Goal: Information Seeking & Learning: Learn about a topic

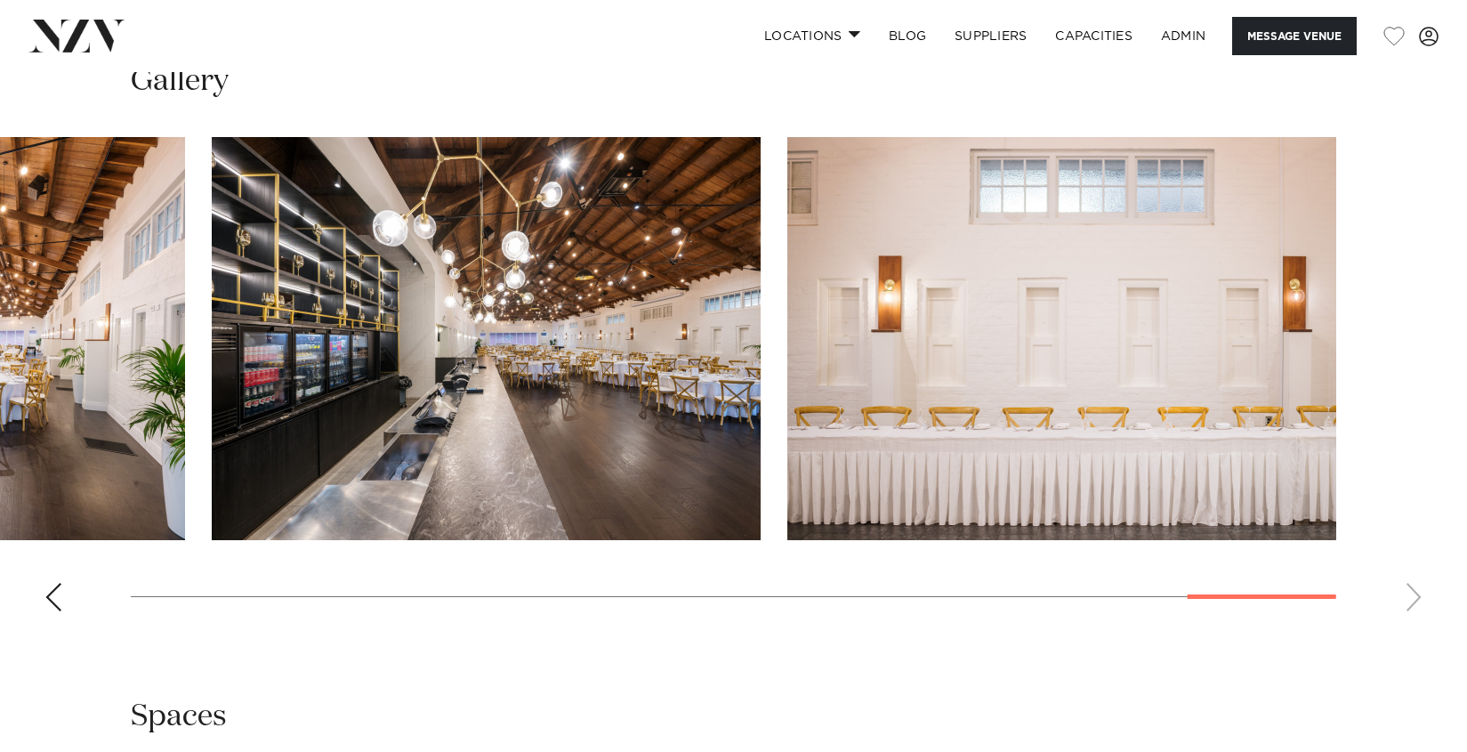
scroll to position [1798, 0]
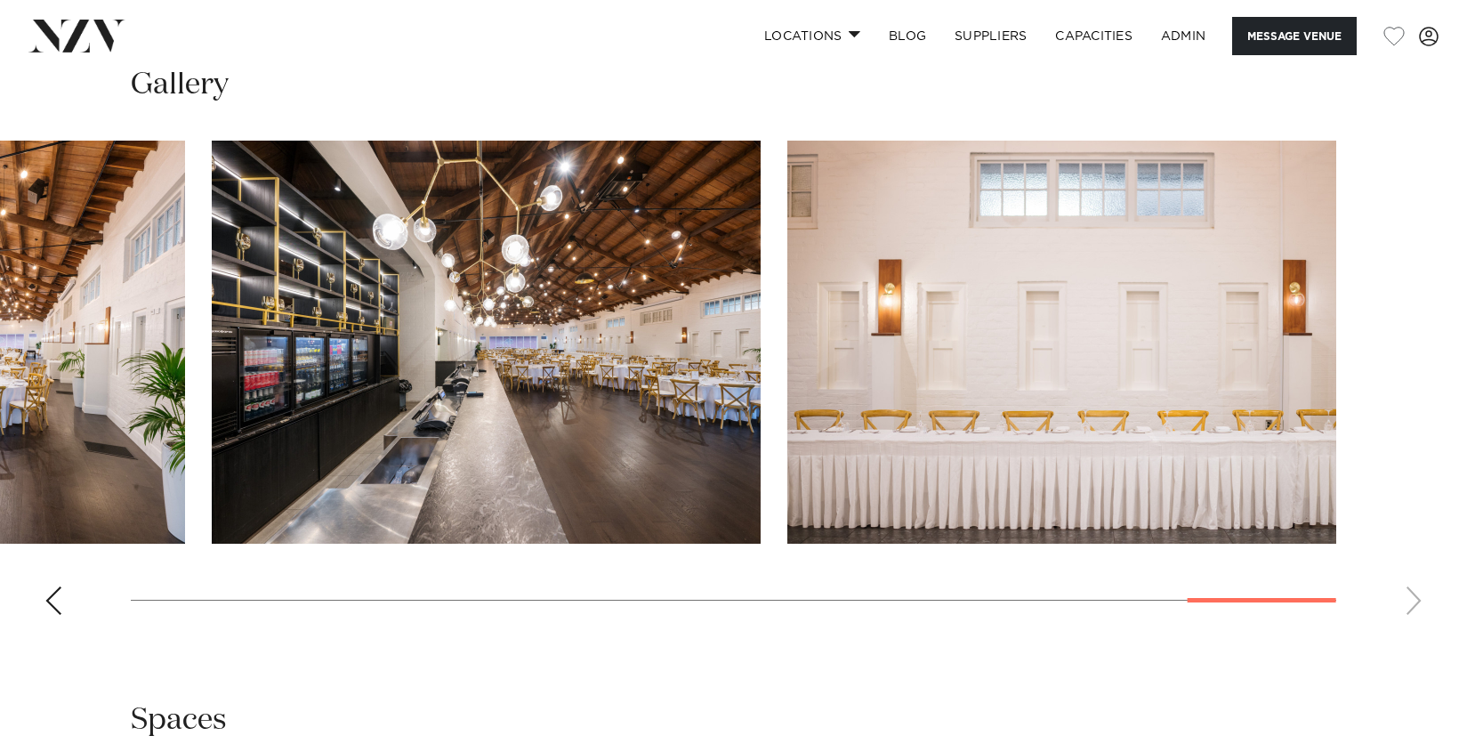
click at [45, 607] on div "Previous slide" at bounding box center [53, 600] width 18 height 28
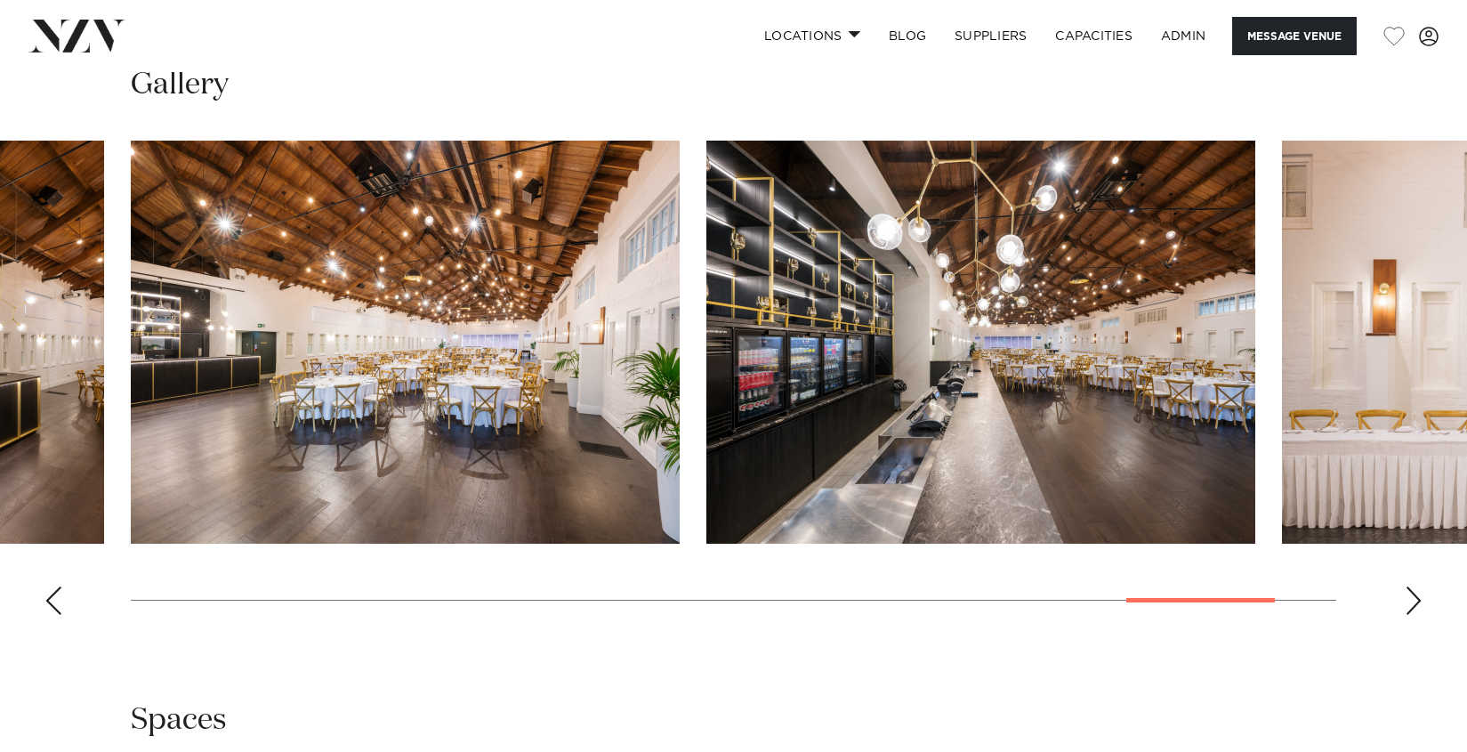
click at [45, 607] on div "Previous slide" at bounding box center [53, 600] width 18 height 28
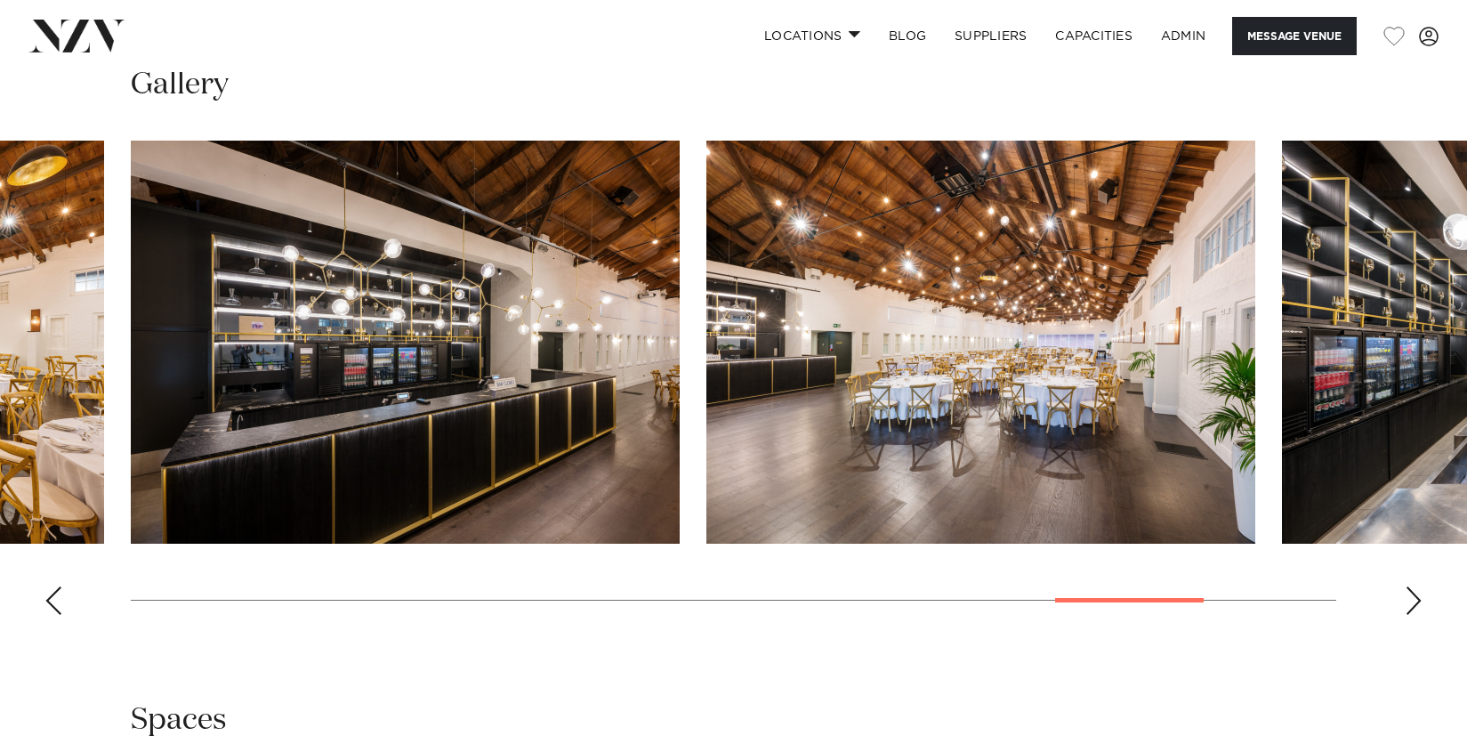
click at [45, 607] on div "Previous slide" at bounding box center [53, 600] width 18 height 28
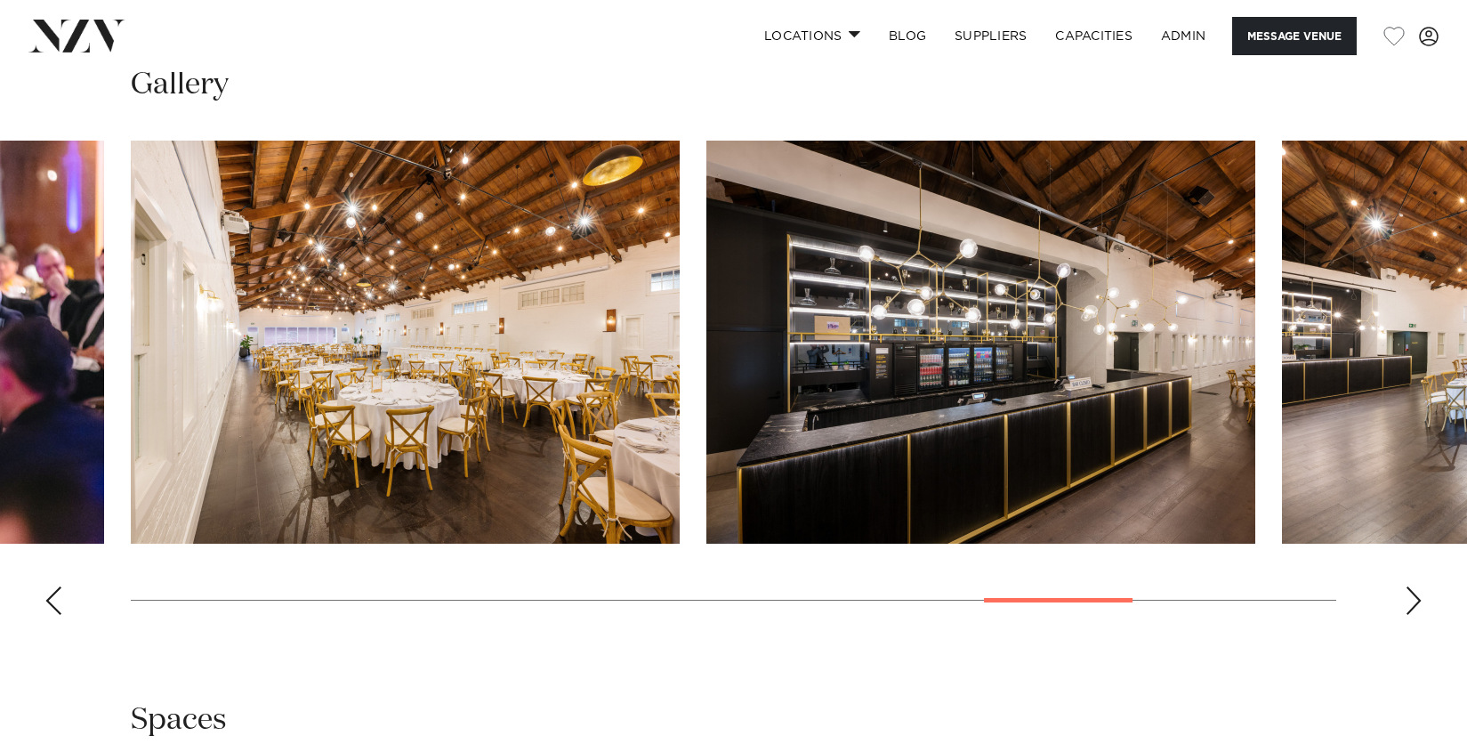
click at [45, 607] on div "Previous slide" at bounding box center [53, 600] width 18 height 28
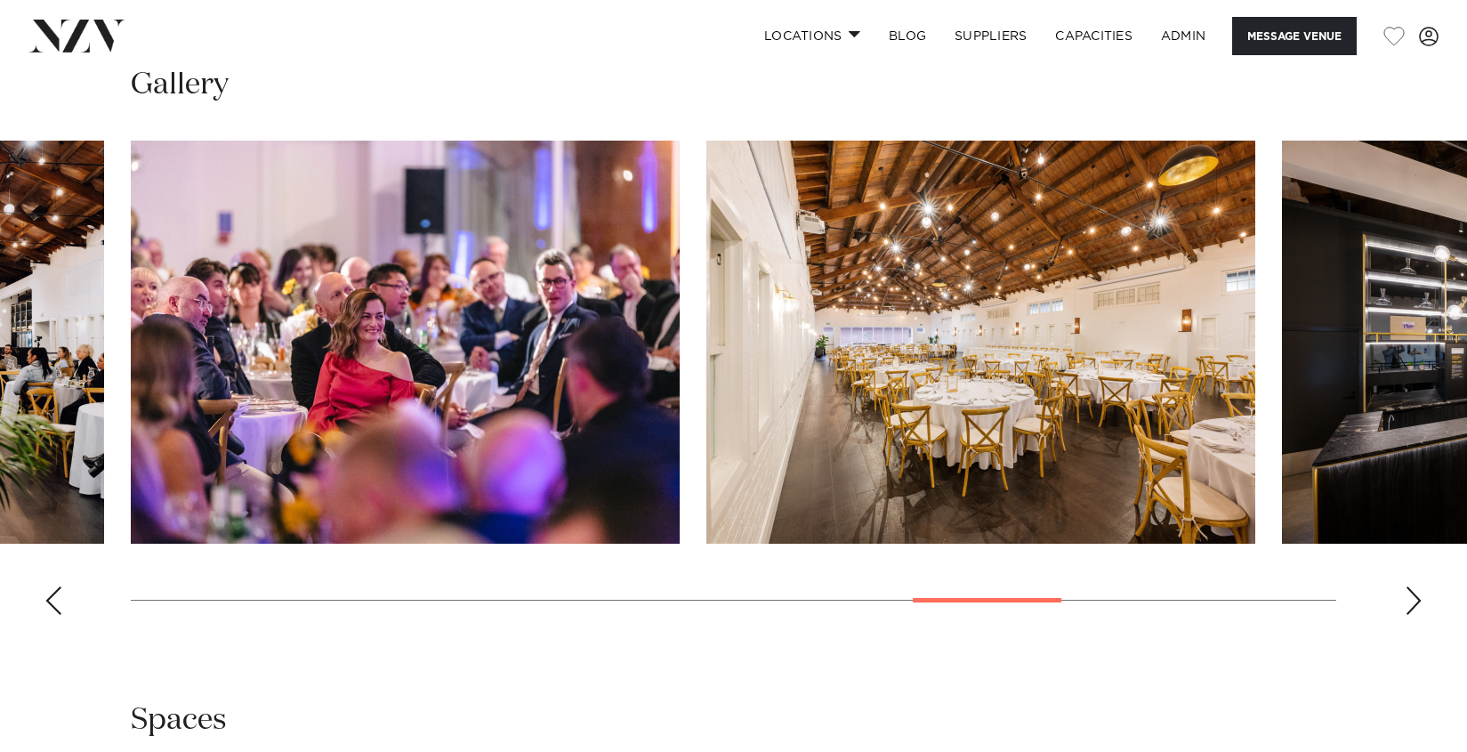
click at [45, 607] on div "Previous slide" at bounding box center [53, 600] width 18 height 28
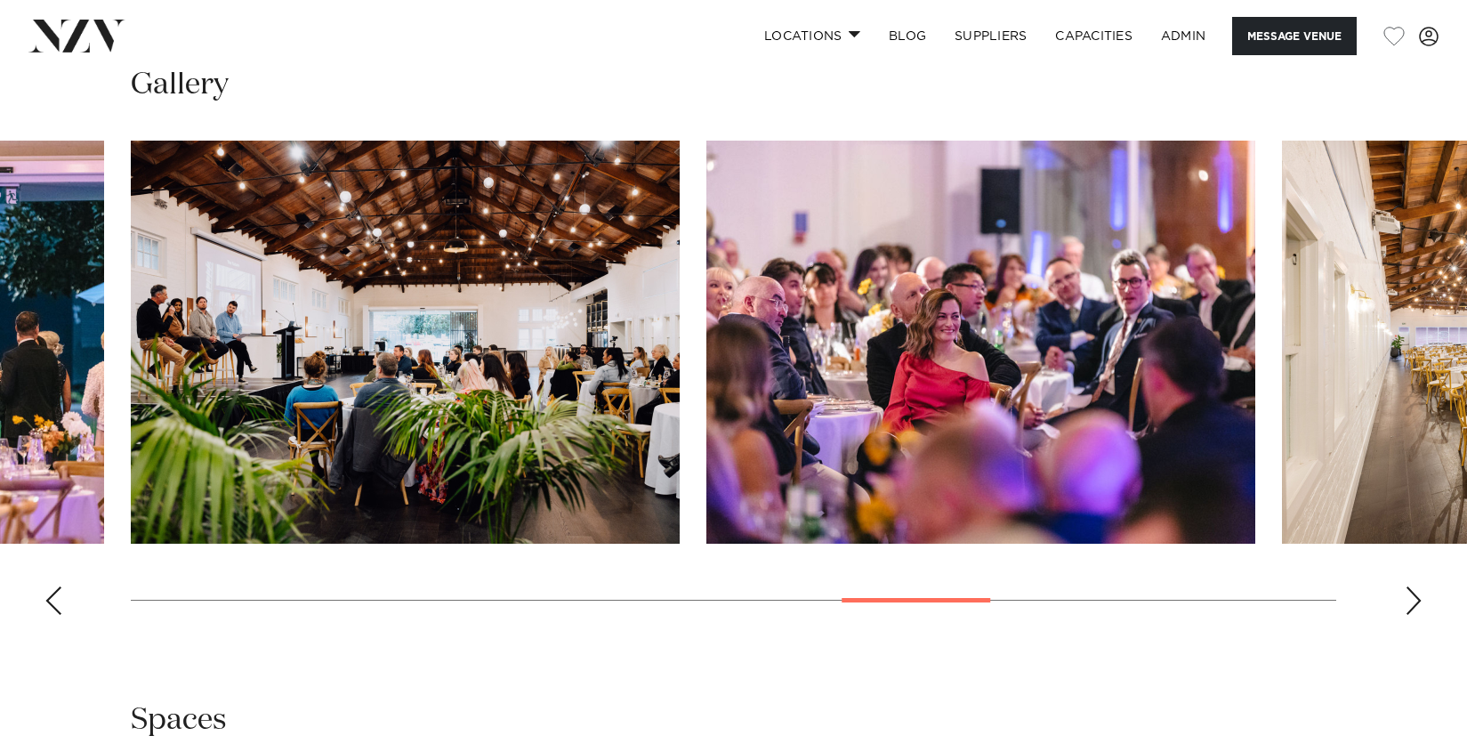
click at [45, 607] on div "Previous slide" at bounding box center [53, 600] width 18 height 28
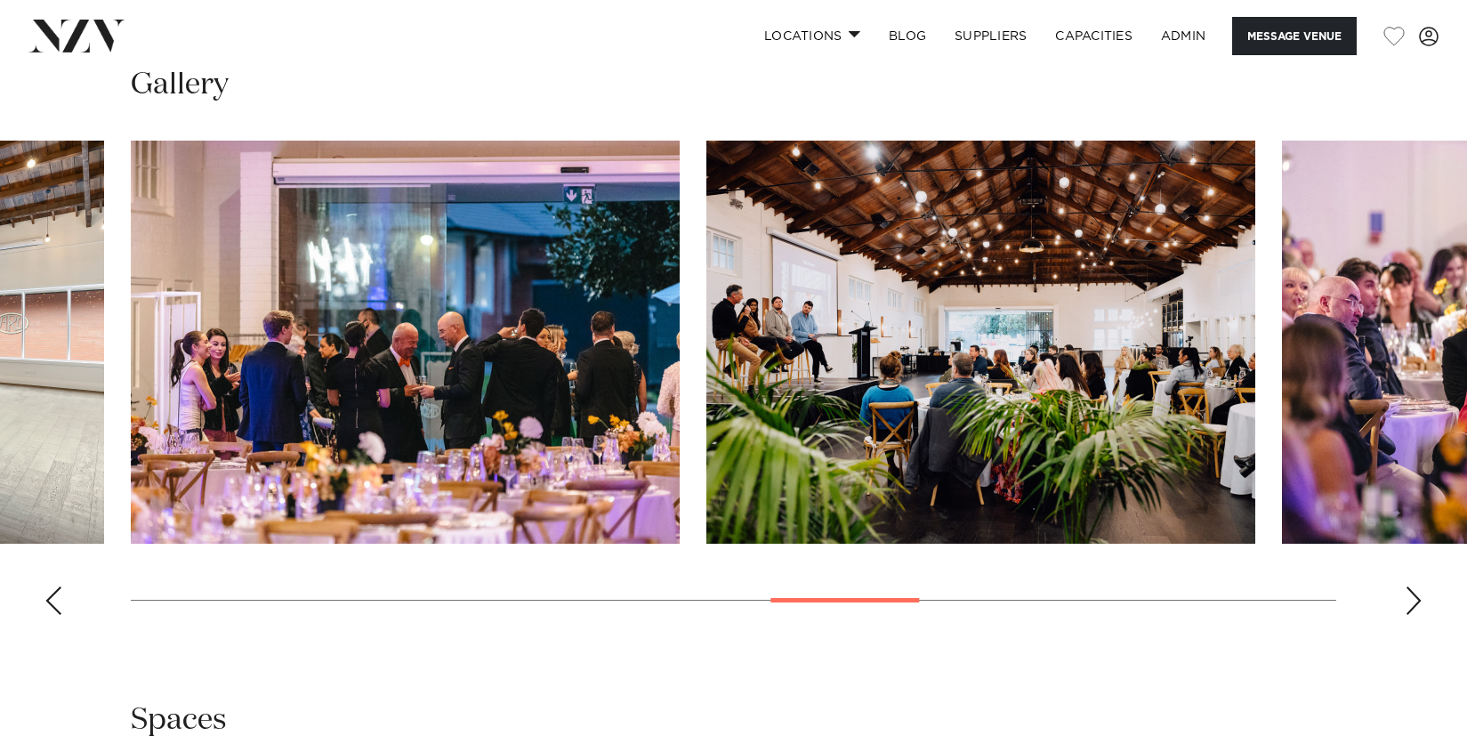
click at [45, 607] on div "Previous slide" at bounding box center [53, 600] width 18 height 28
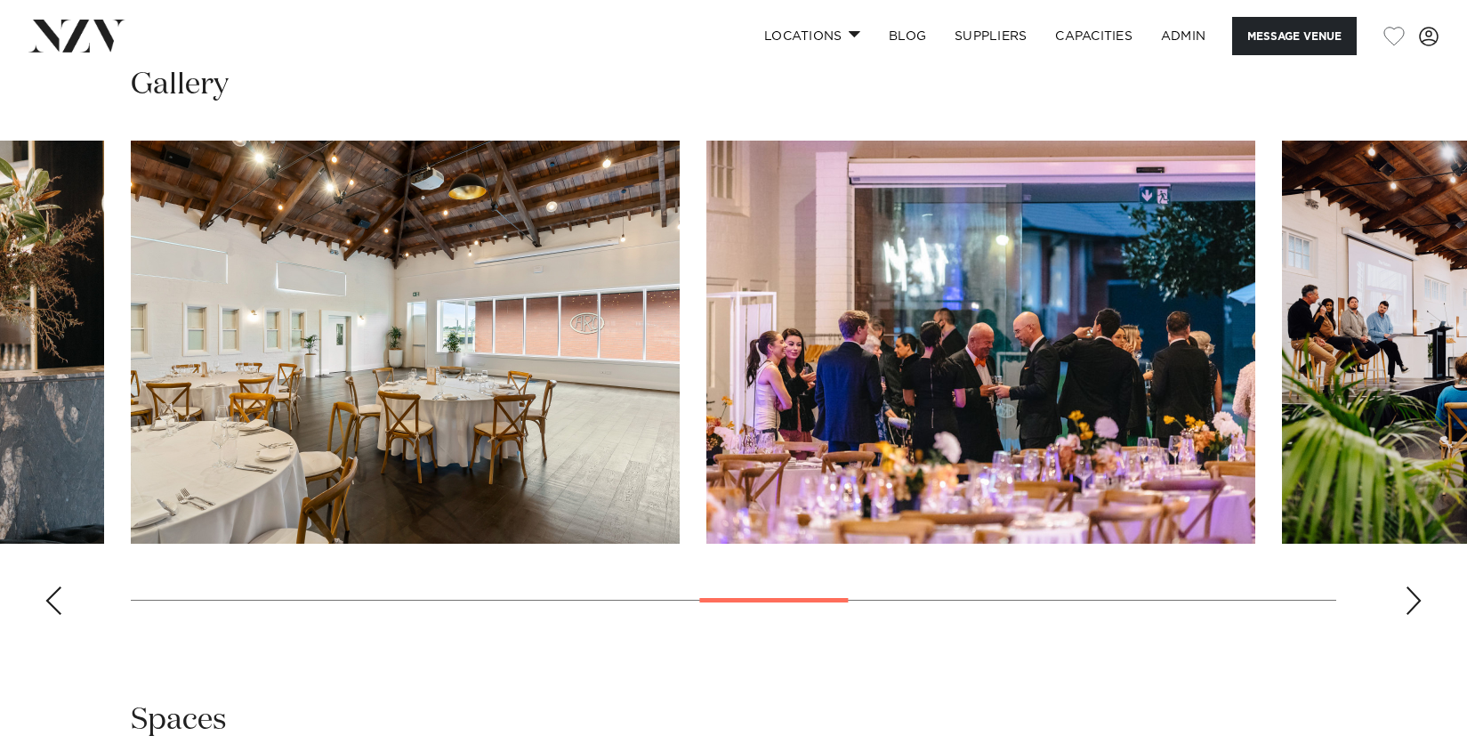
click at [45, 607] on div "Previous slide" at bounding box center [53, 600] width 18 height 28
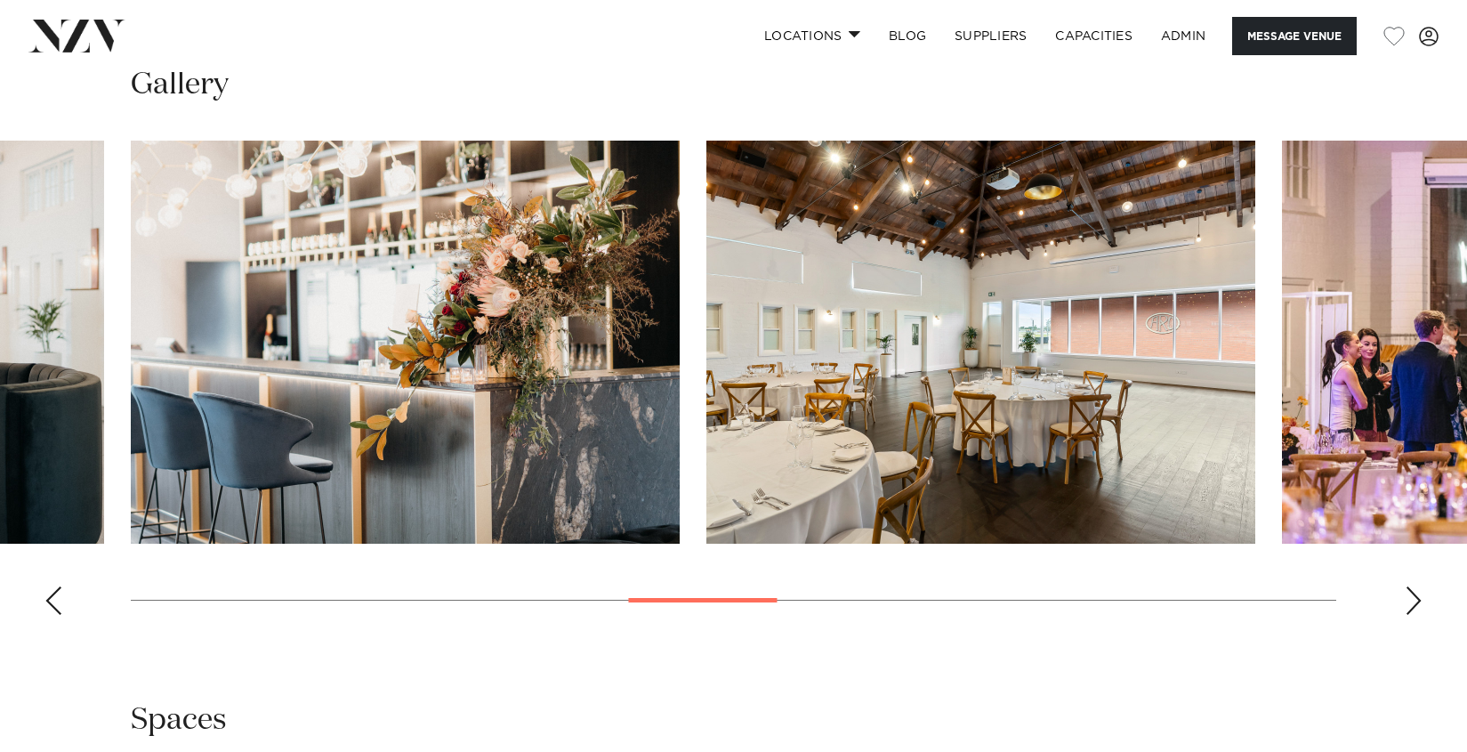
click at [45, 607] on div "Previous slide" at bounding box center [53, 600] width 18 height 28
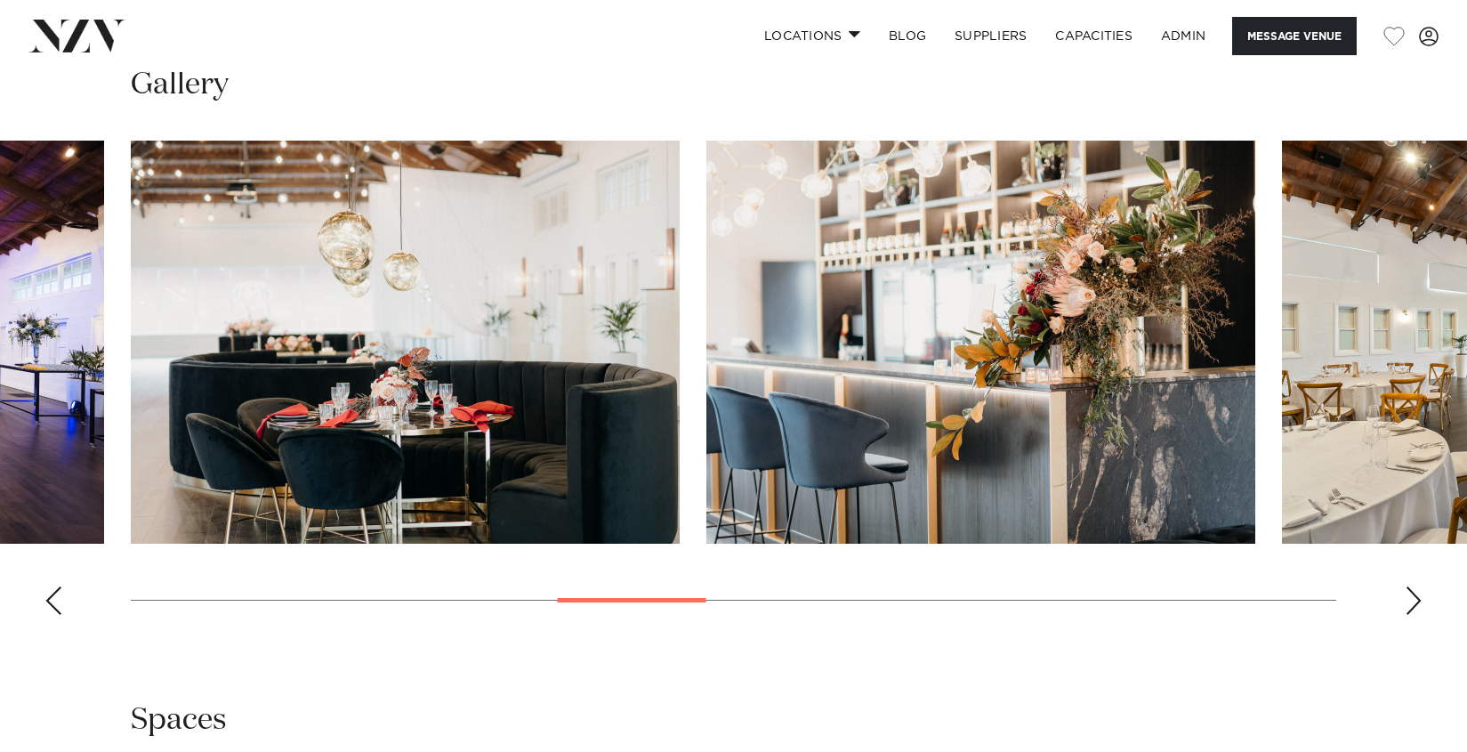
click at [45, 607] on div "Previous slide" at bounding box center [53, 600] width 18 height 28
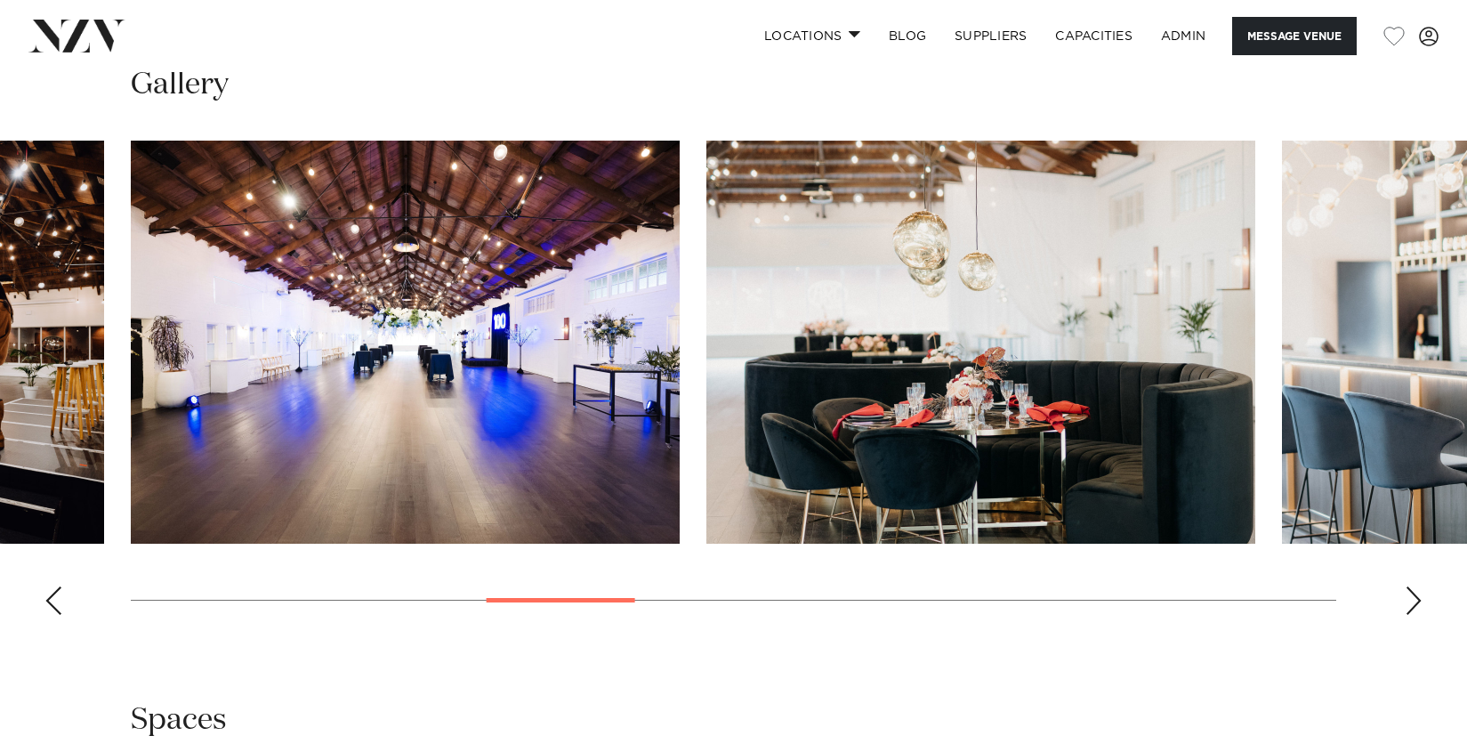
click at [45, 607] on div "Previous slide" at bounding box center [53, 600] width 18 height 28
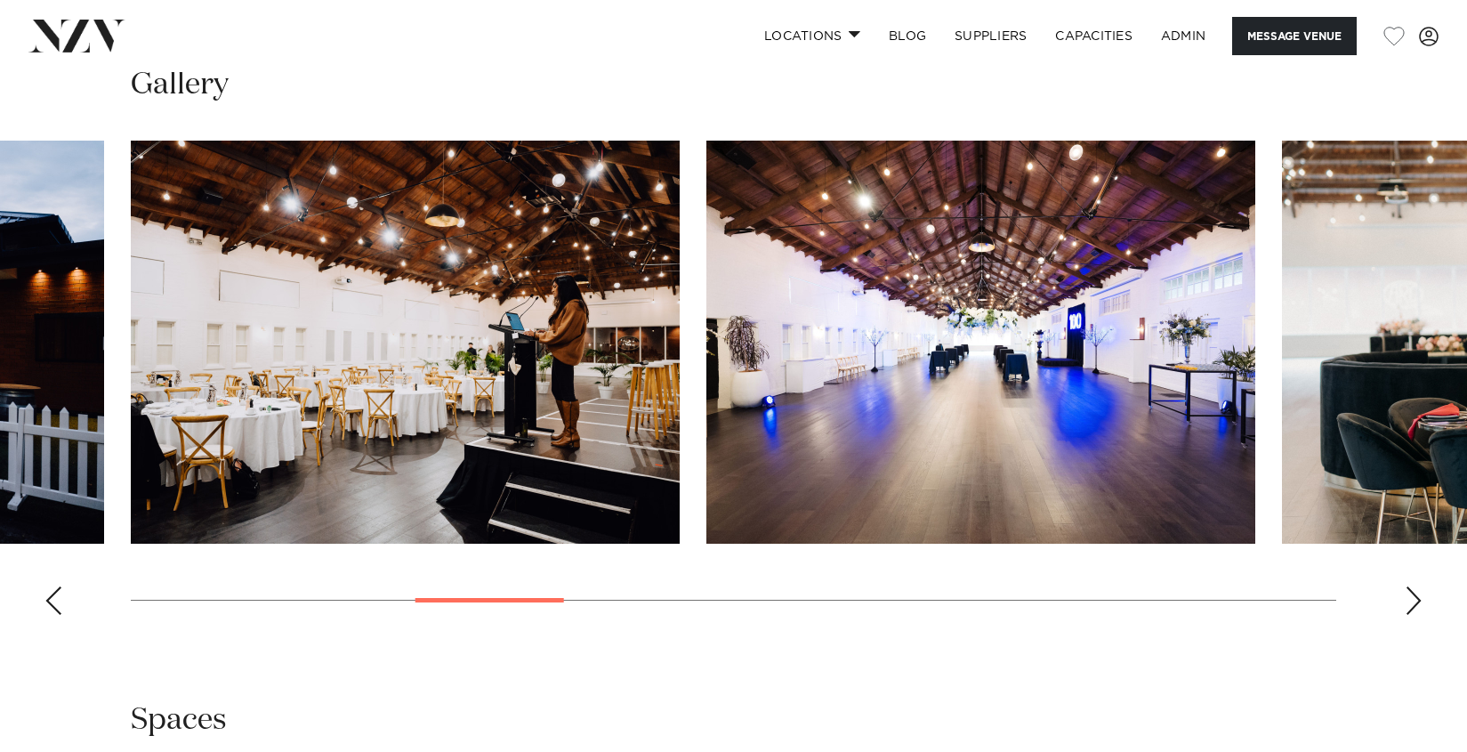
click at [45, 607] on div "Previous slide" at bounding box center [53, 600] width 18 height 28
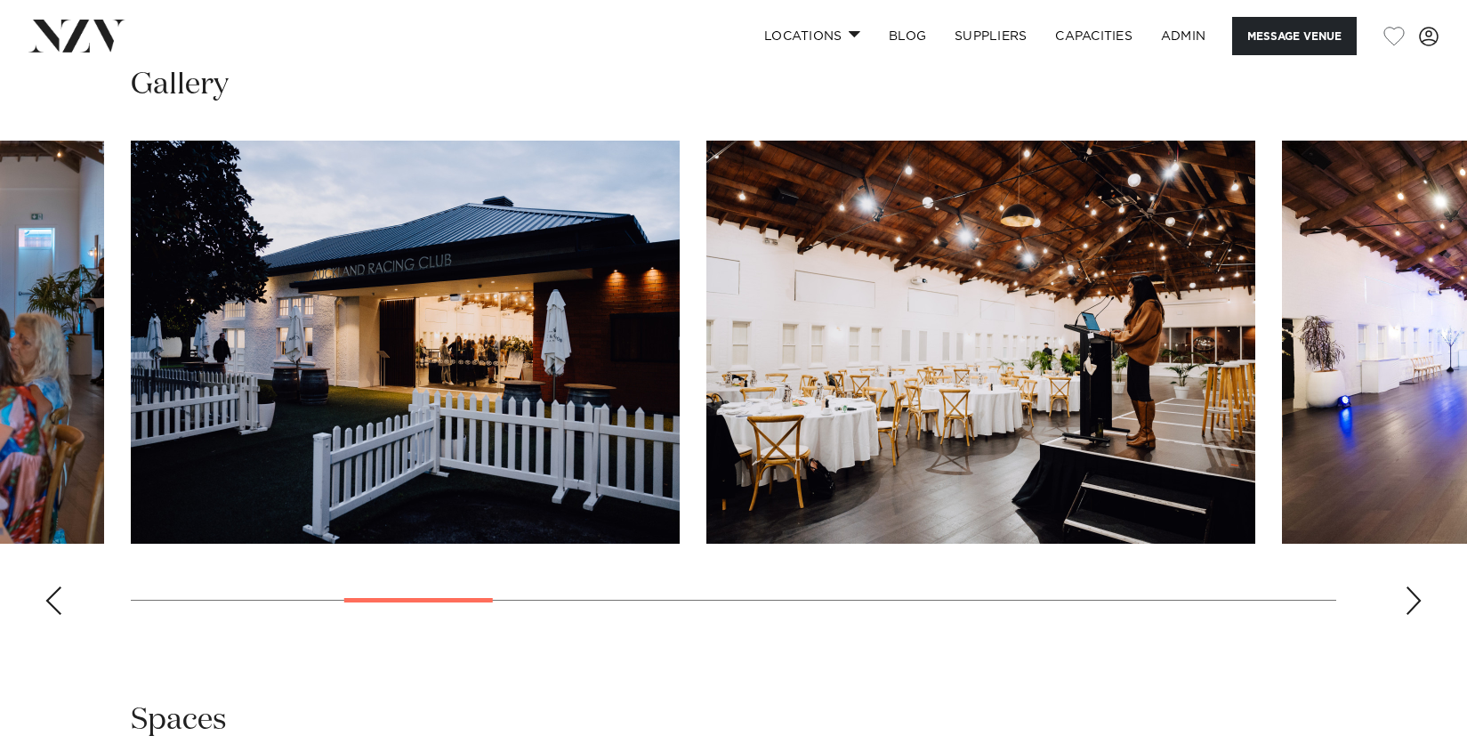
click at [45, 607] on div "Previous slide" at bounding box center [53, 600] width 18 height 28
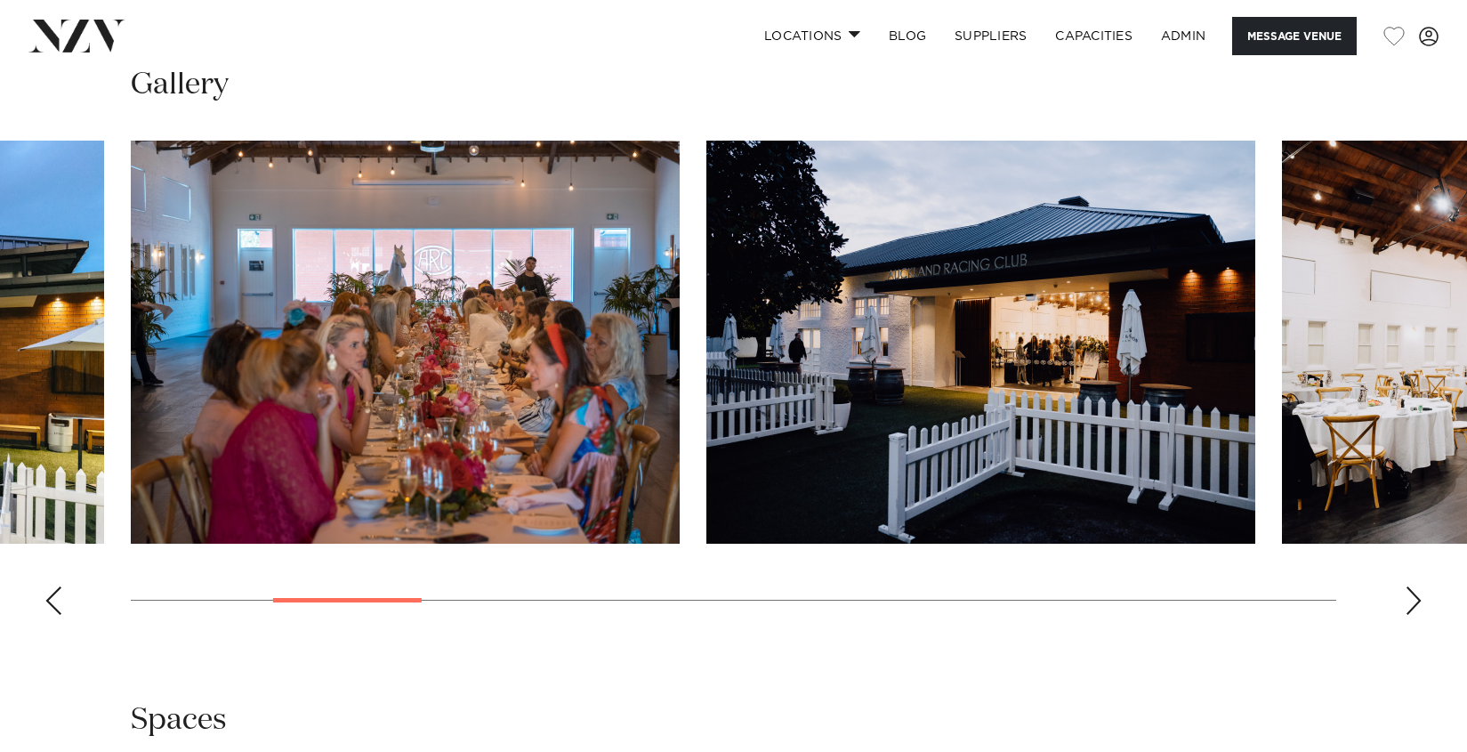
click at [45, 607] on div "Previous slide" at bounding box center [53, 600] width 18 height 28
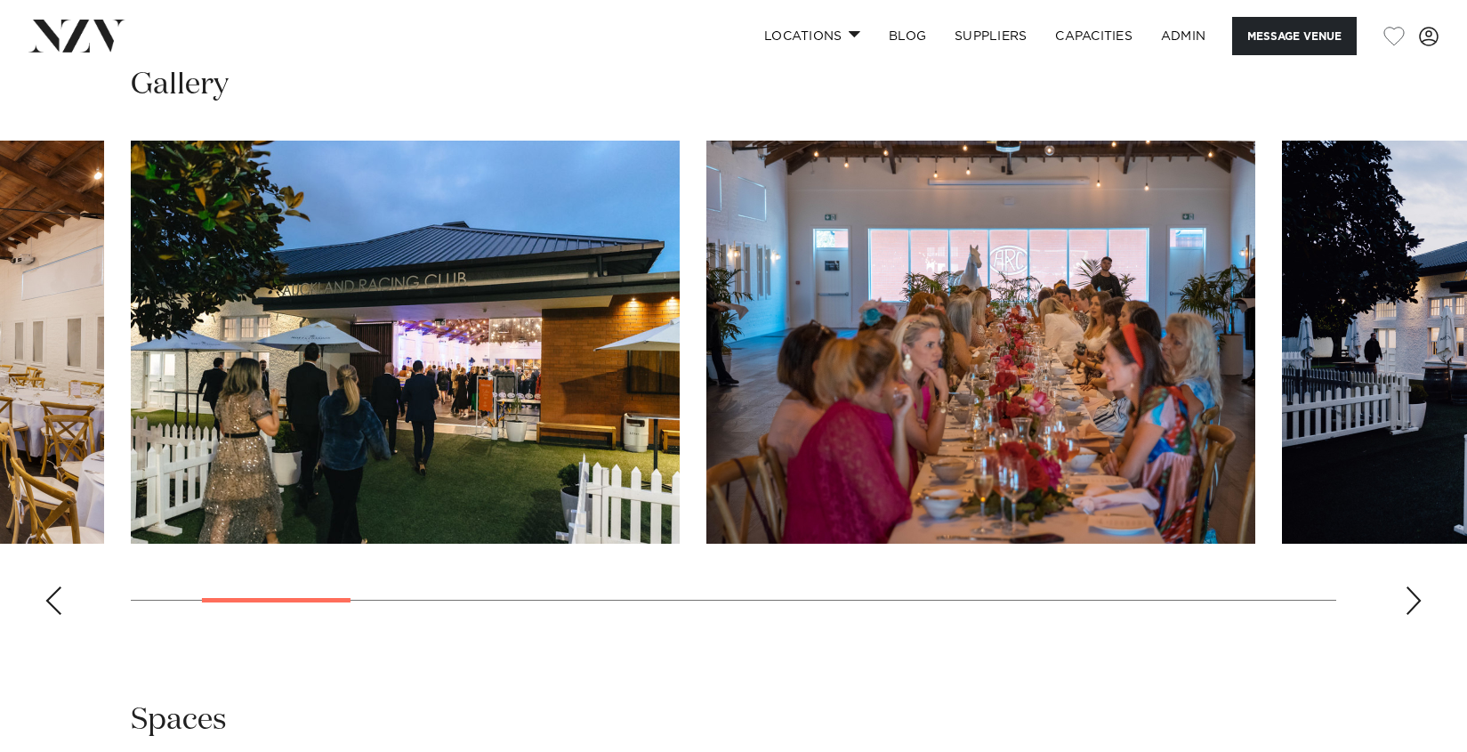
click at [45, 607] on div "Previous slide" at bounding box center [53, 600] width 18 height 28
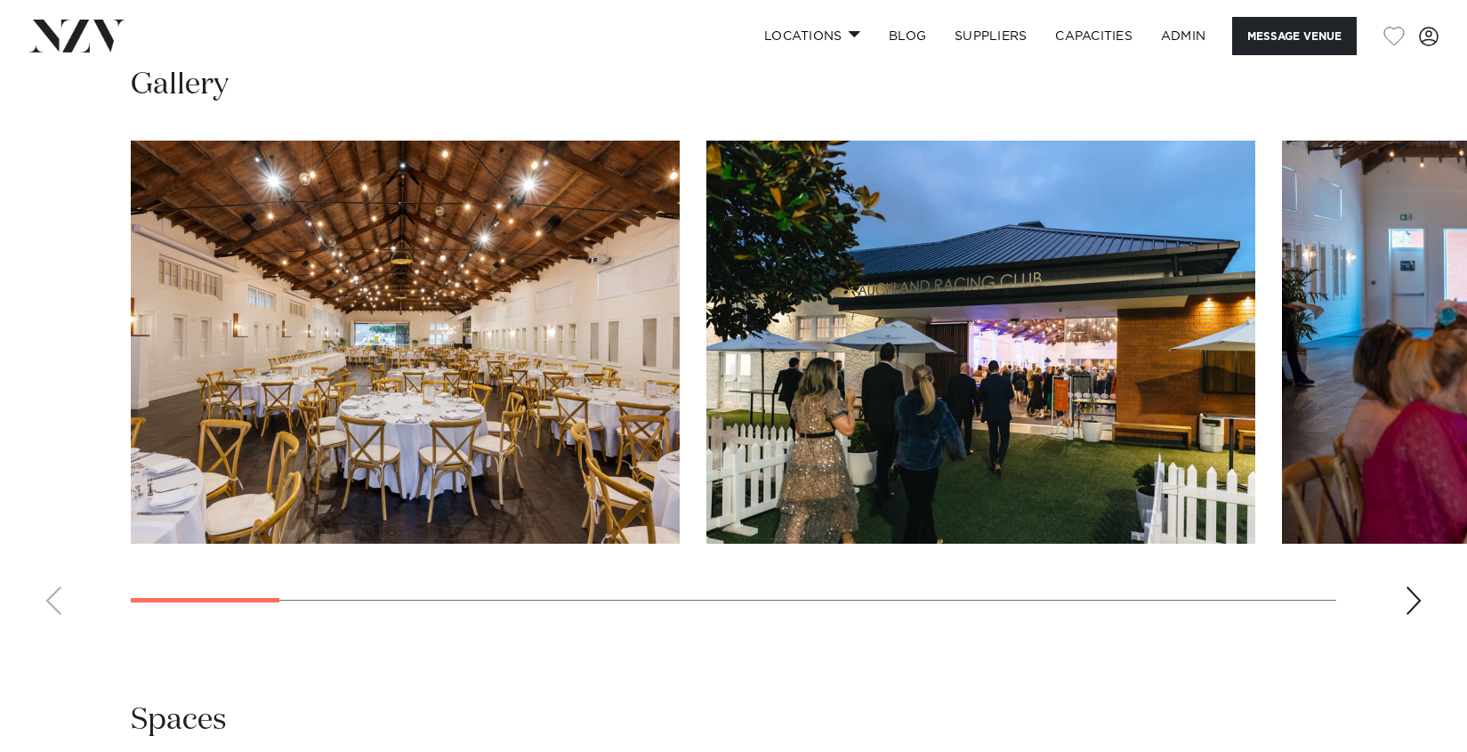
click at [45, 607] on swiper-container at bounding box center [733, 385] width 1467 height 488
click at [1412, 596] on div "Next slide" at bounding box center [1413, 600] width 18 height 28
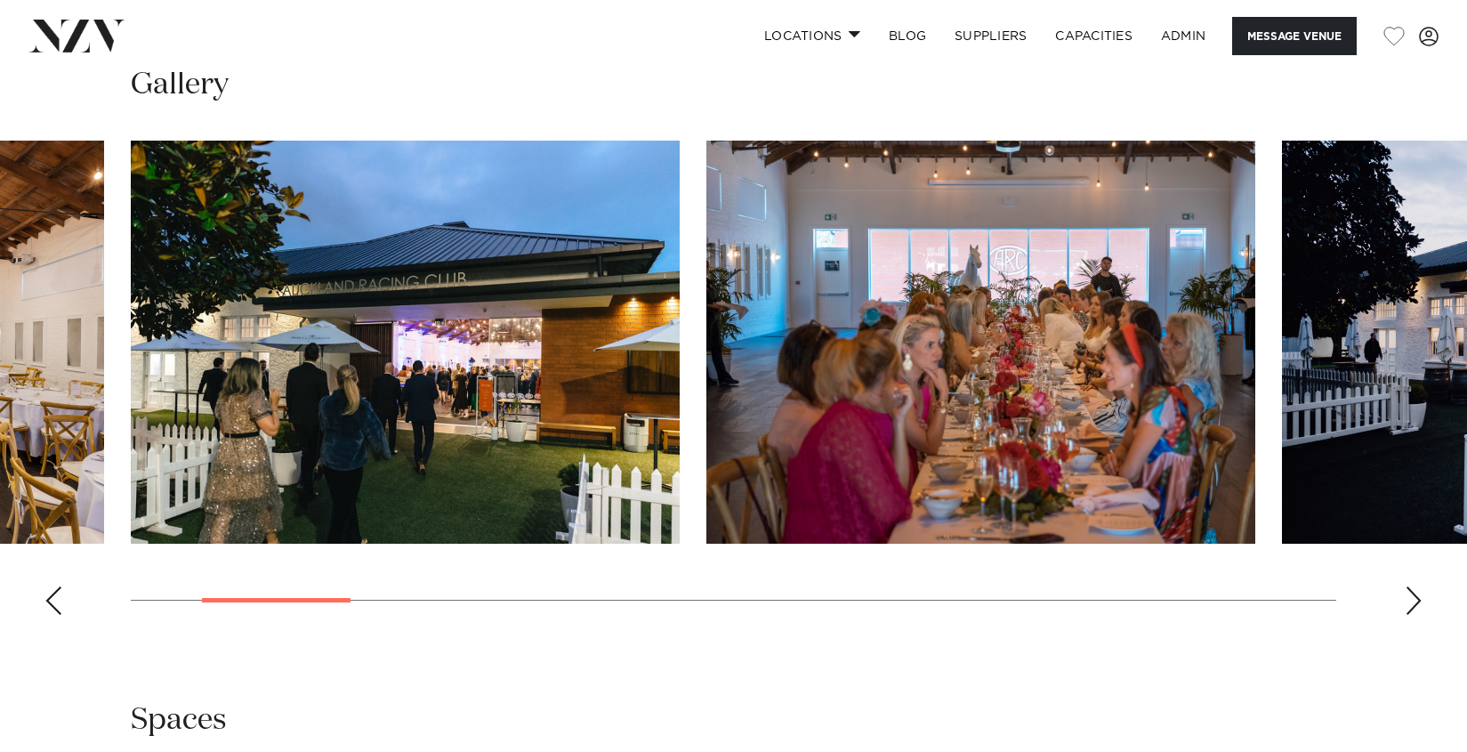
click at [47, 606] on div "Previous slide" at bounding box center [53, 600] width 18 height 28
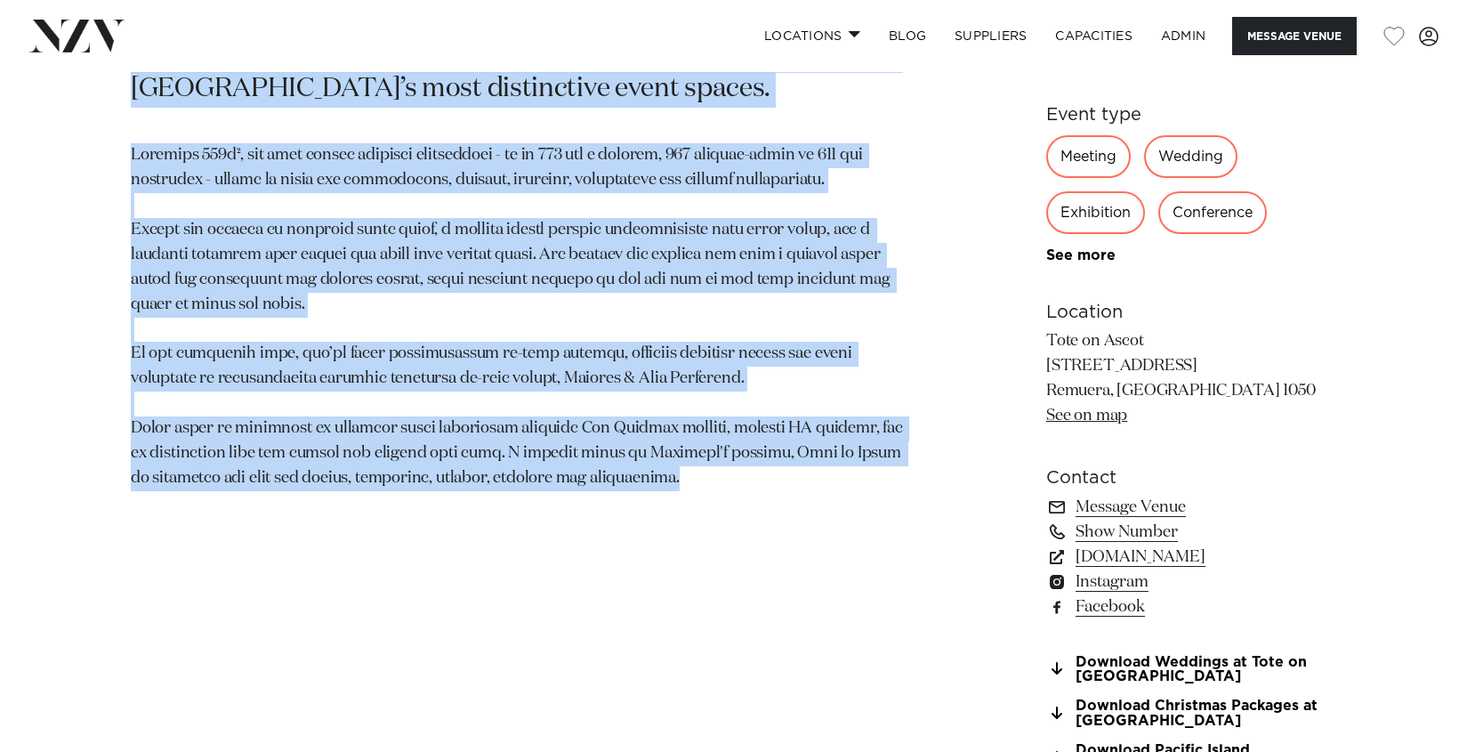
scroll to position [1142, 0]
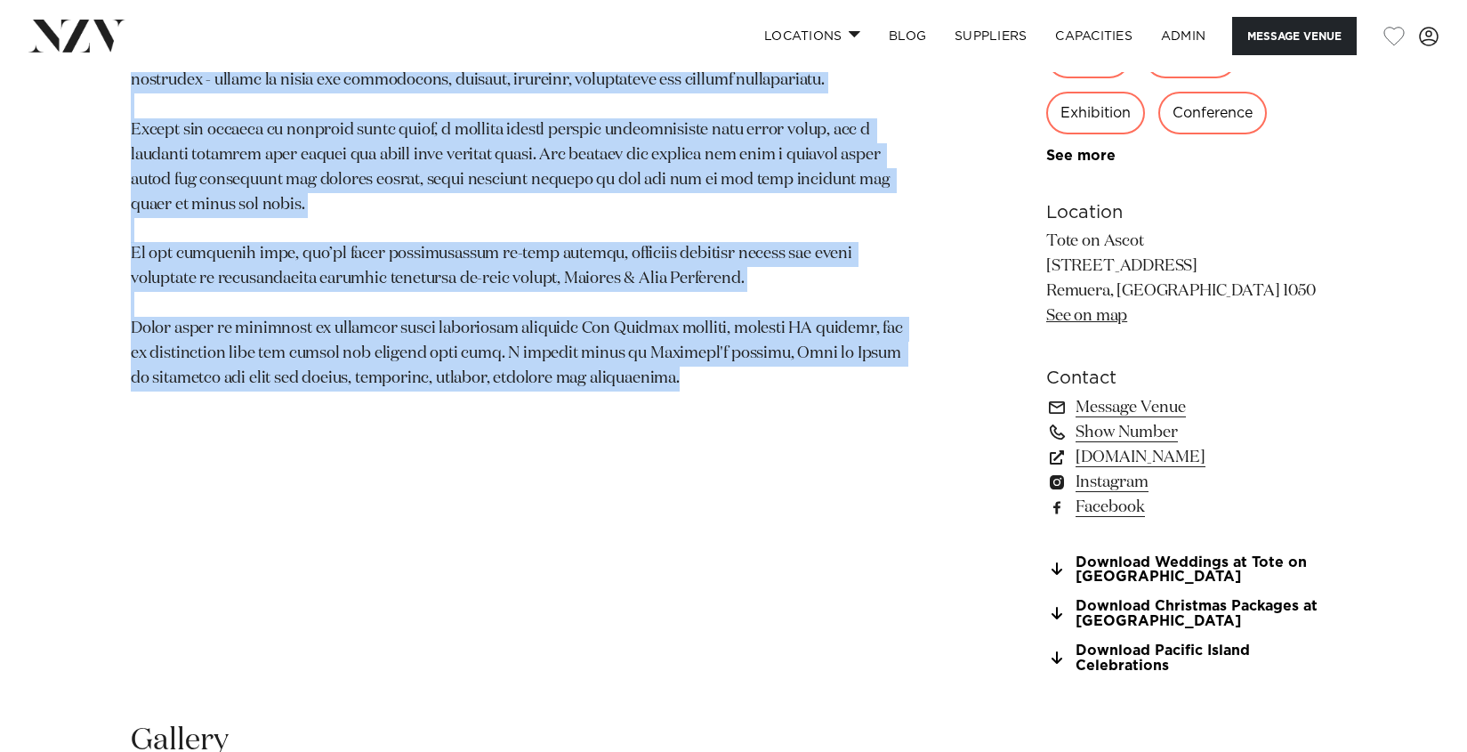
drag, startPoint x: 128, startPoint y: 209, endPoint x: 717, endPoint y: 379, distance: 612.8
click at [717, 379] on div "Auckland Tote on Ascot Tote on [GEOGRAPHIC_DATA] is a venue with both history a…" at bounding box center [733, 191] width 1438 height 1005
copy section "Lore ip Dolor si a conse adip elit seddoei tem inc-utlabo, etd ma ali enima mi …"
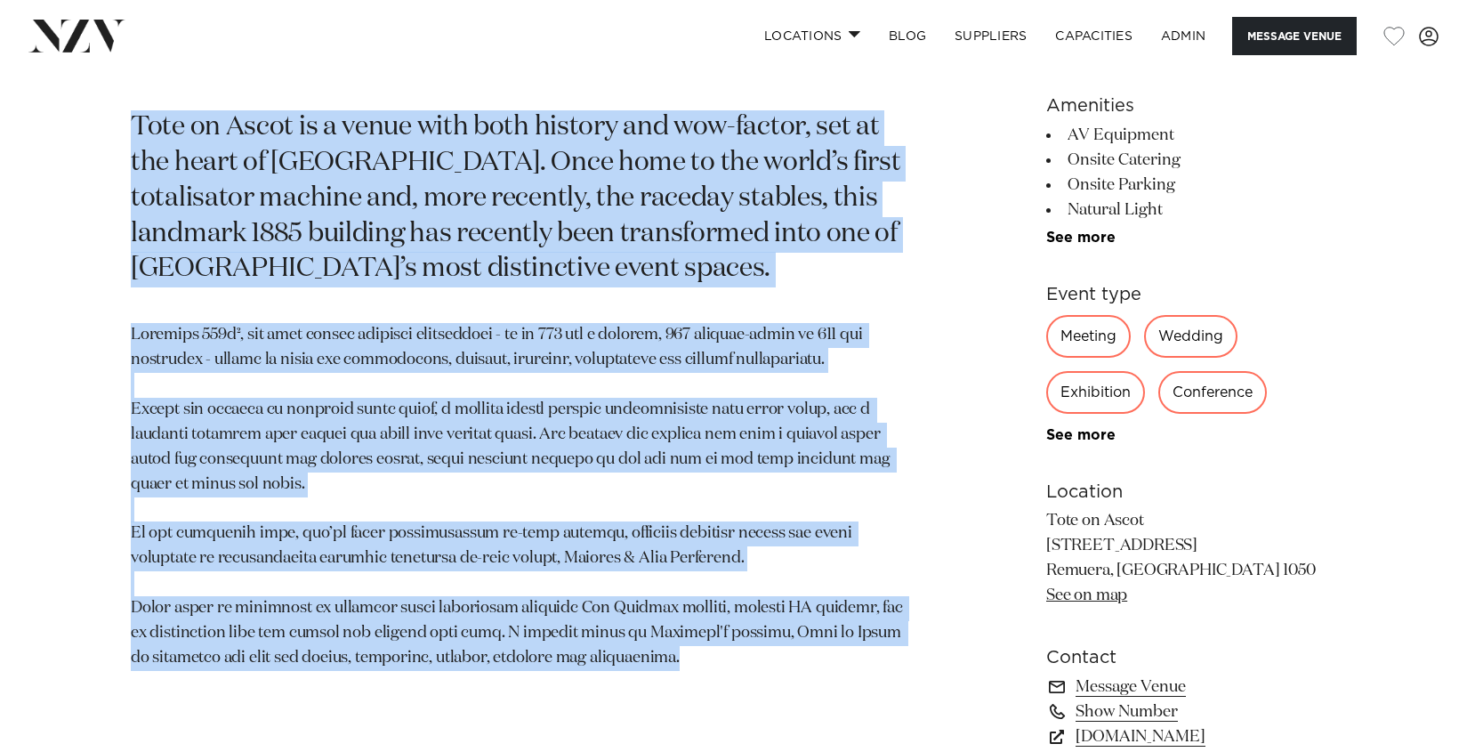
scroll to position [857, 0]
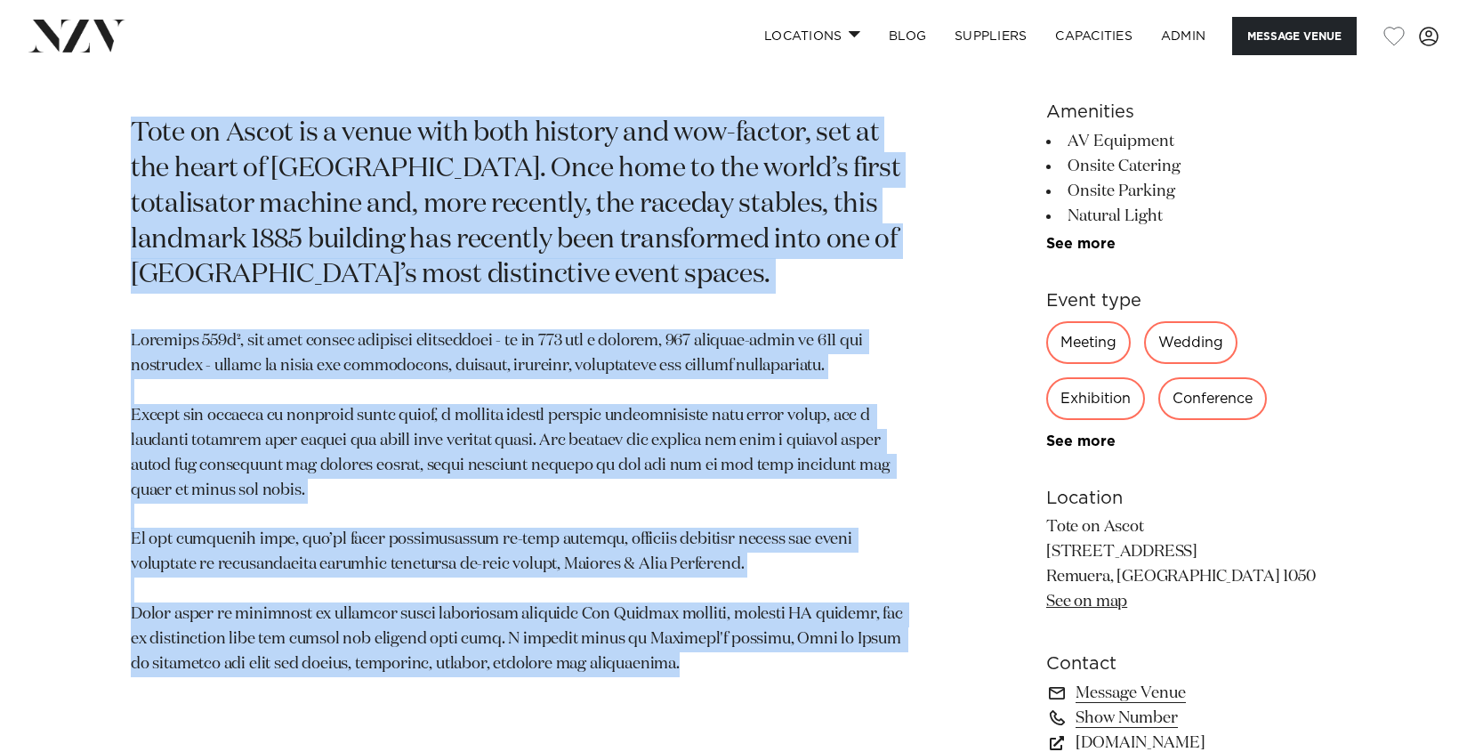
click at [341, 124] on p "Tote on Ascot is a venue with both history and wow-factor, set at the heart of …" at bounding box center [525, 205] width 789 height 177
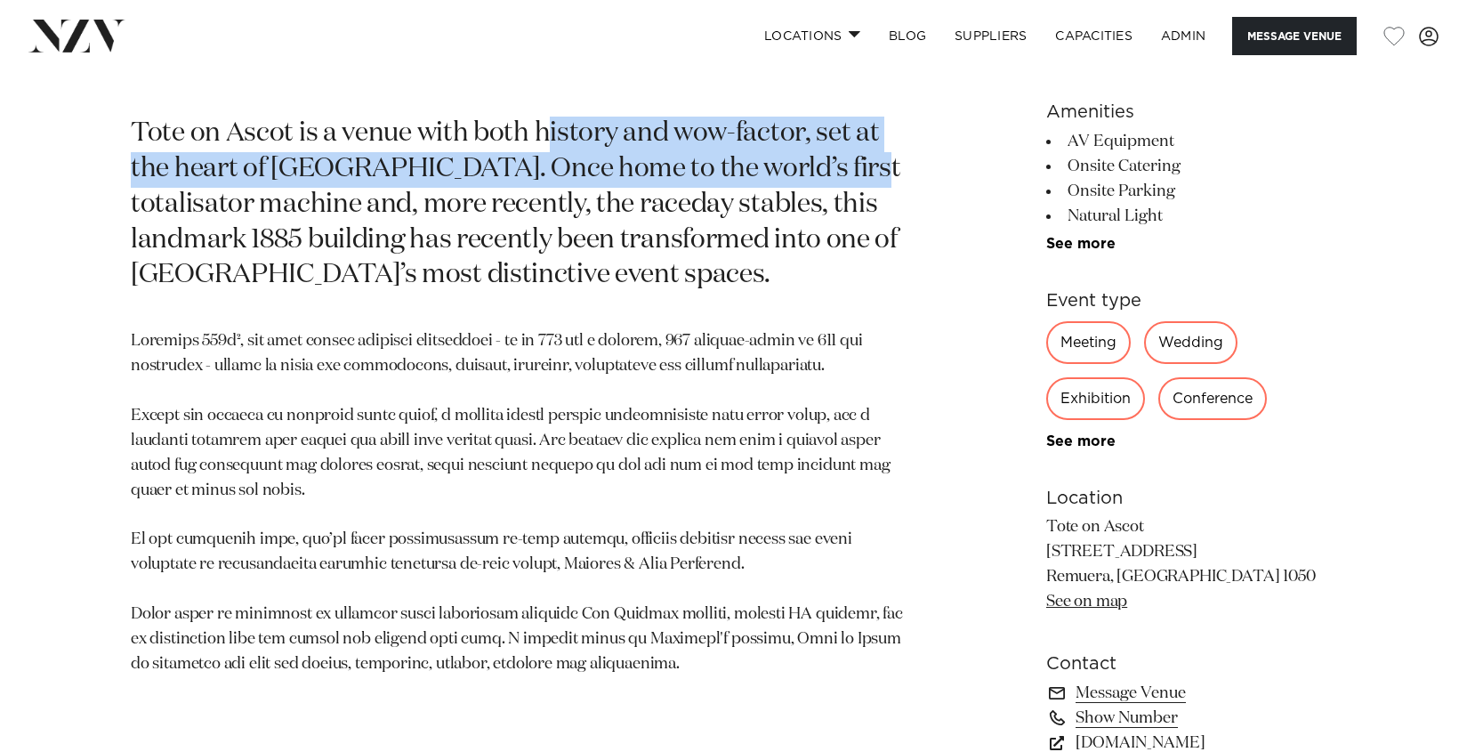
drag, startPoint x: 555, startPoint y: 133, endPoint x: 782, endPoint y: 168, distance: 229.6
click at [782, 168] on p "Tote on Ascot is a venue with both history and wow-factor, set at the heart of …" at bounding box center [525, 205] width 789 height 177
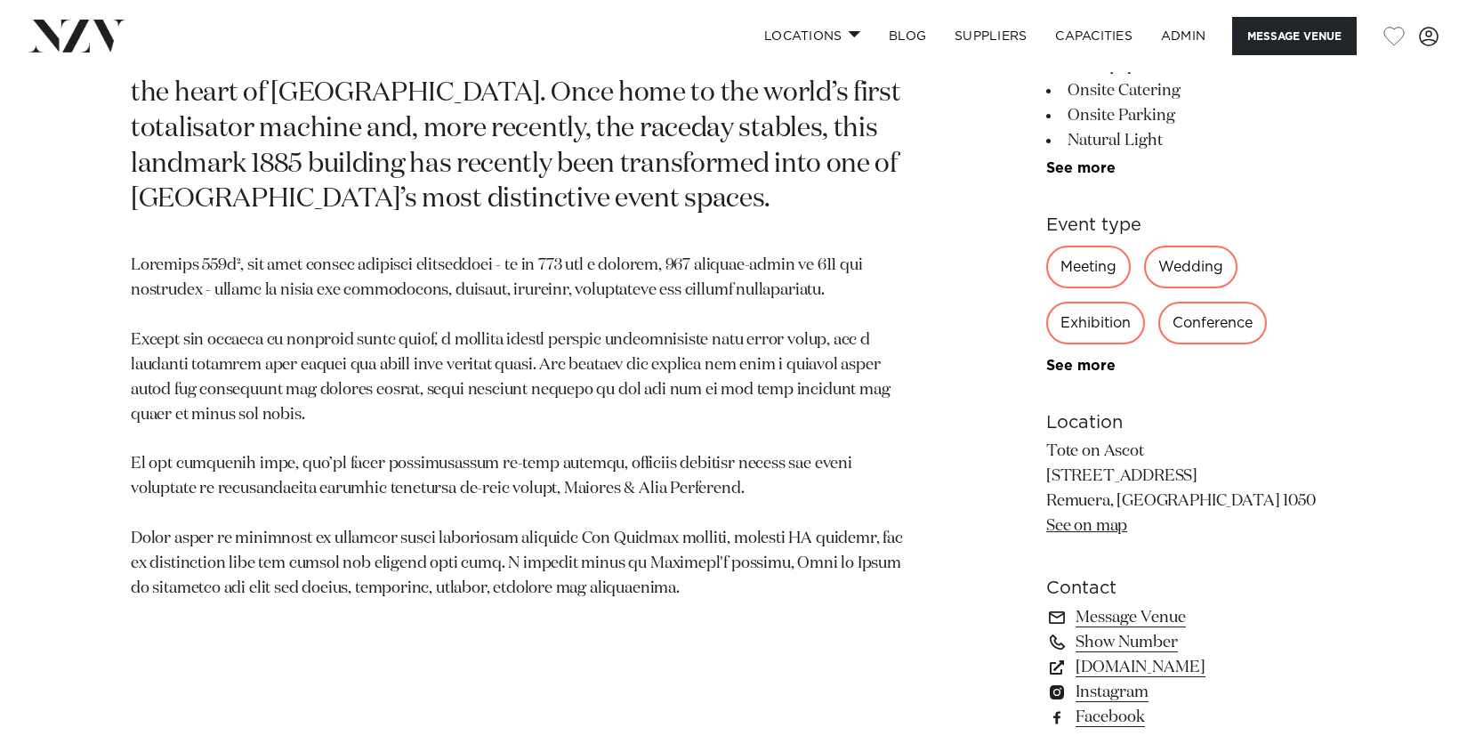
scroll to position [947, 0]
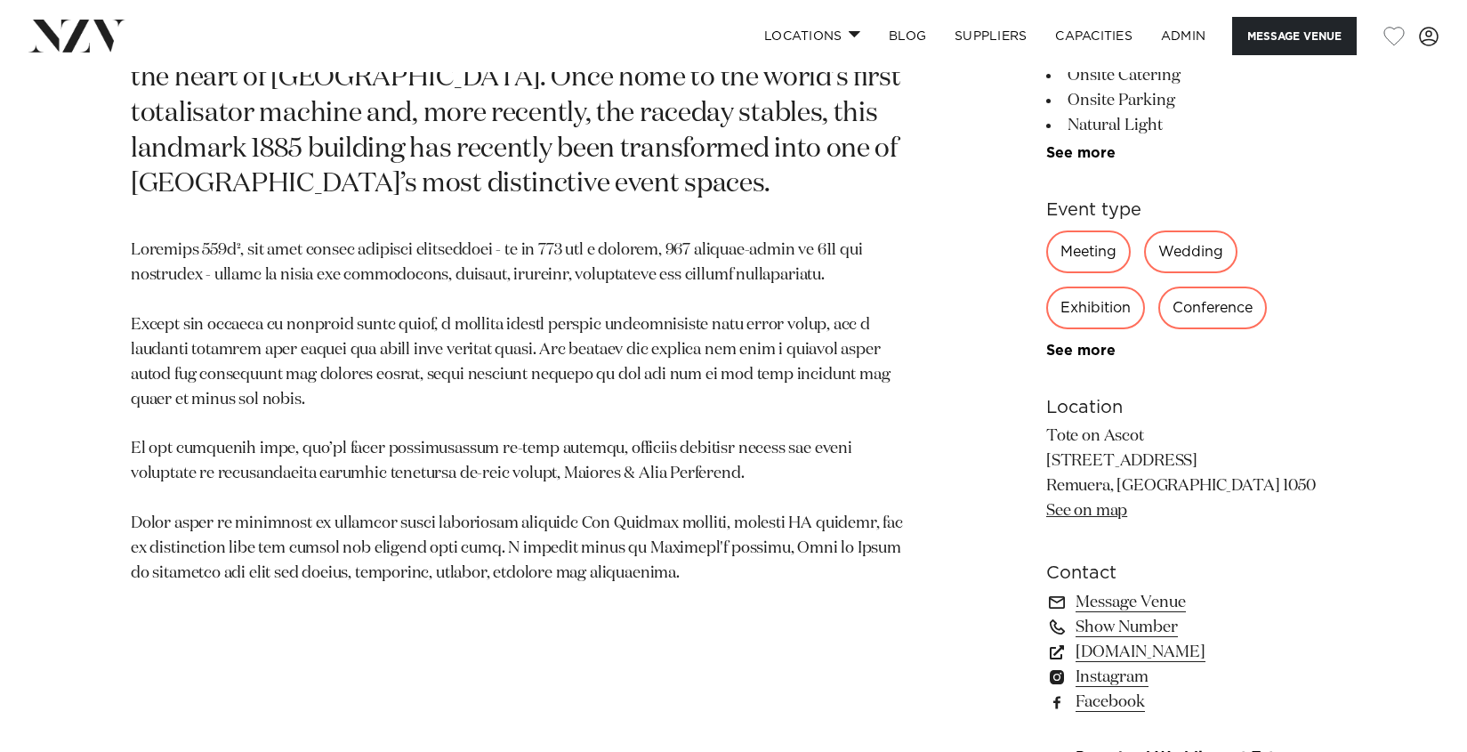
drag, startPoint x: 515, startPoint y: 362, endPoint x: 534, endPoint y: 356, distance: 19.7
click at [519, 361] on p at bounding box center [525, 411] width 789 height 347
drag, startPoint x: 553, startPoint y: 347, endPoint x: 720, endPoint y: 357, distance: 166.6
click at [719, 357] on p at bounding box center [525, 411] width 789 height 347
click at [720, 357] on p at bounding box center [525, 411] width 789 height 347
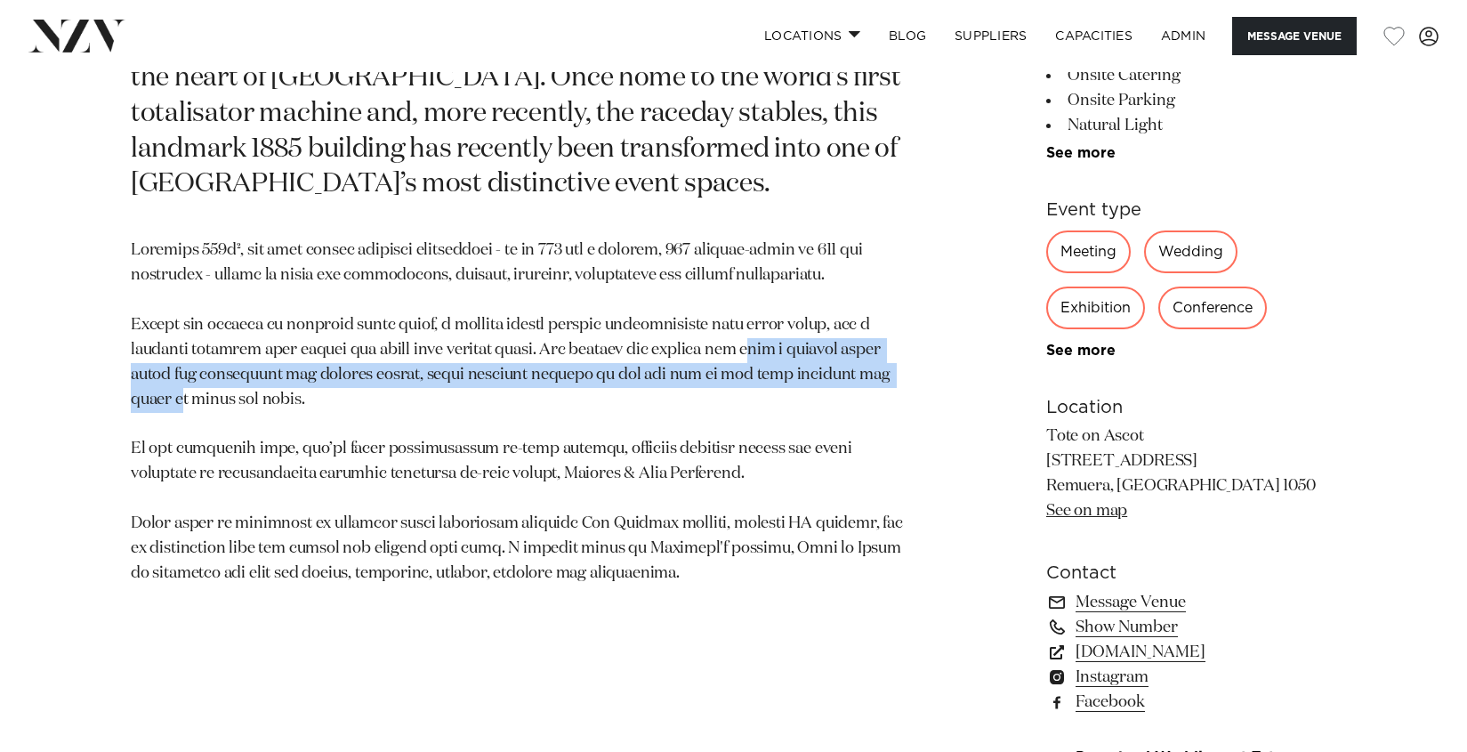
drag, startPoint x: 747, startPoint y: 358, endPoint x: 836, endPoint y: 366, distance: 89.4
click at [836, 366] on p at bounding box center [525, 411] width 789 height 347
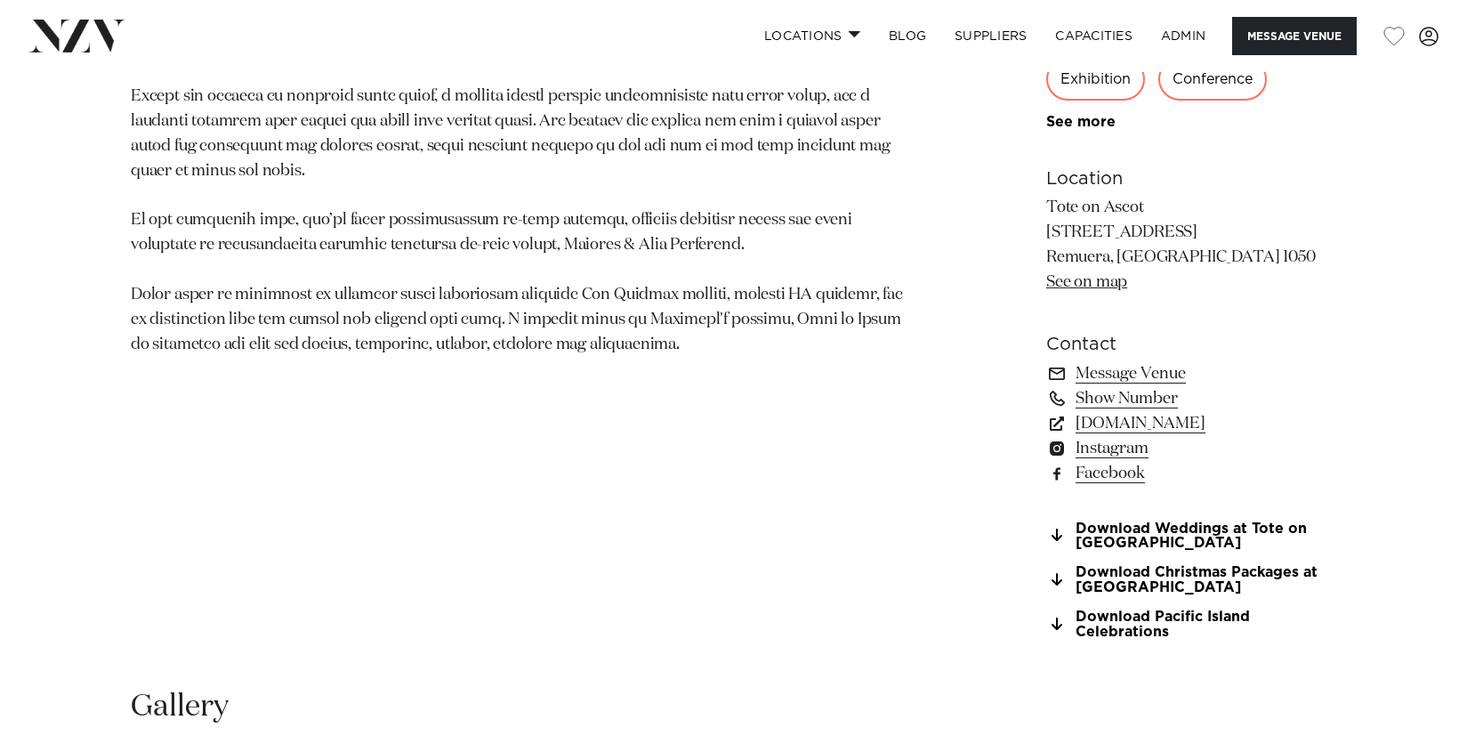
scroll to position [1177, 0]
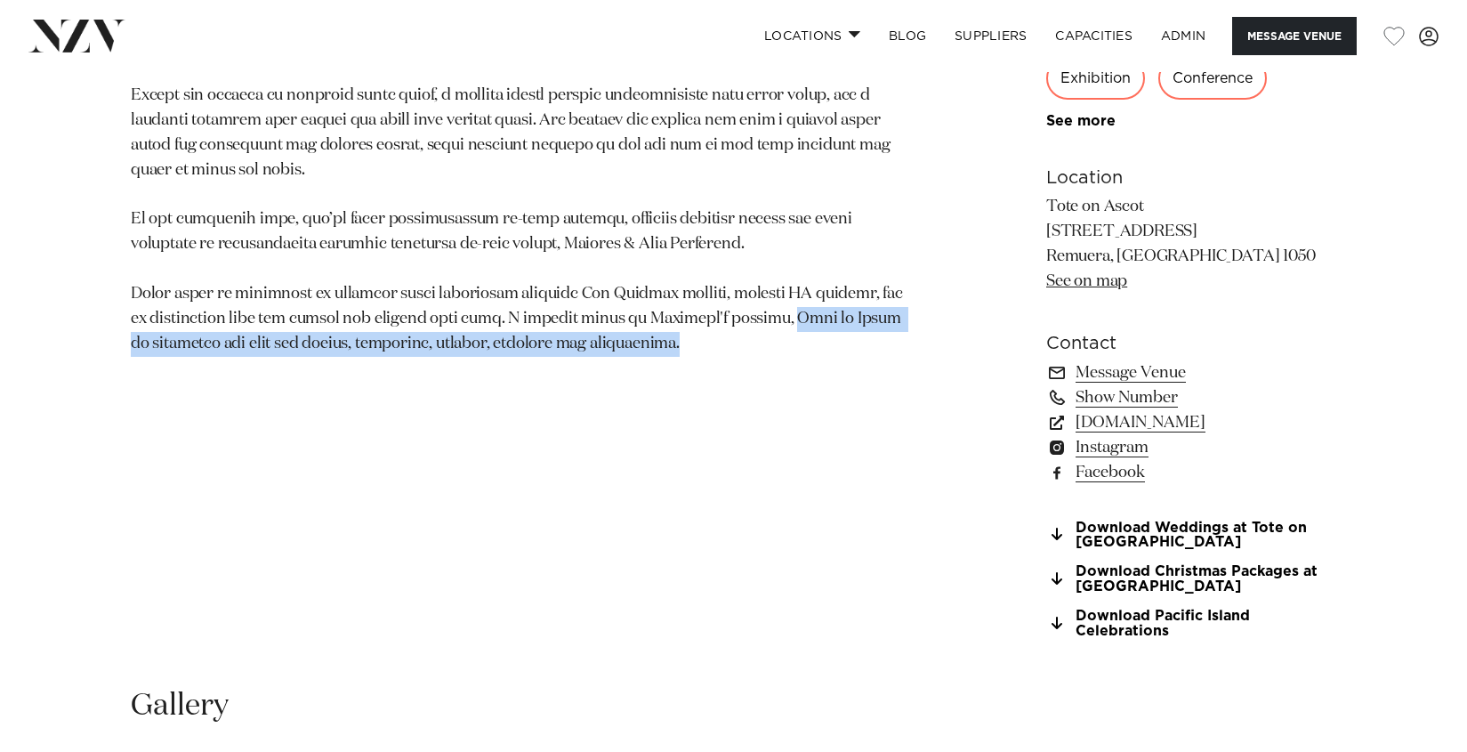
drag, startPoint x: 779, startPoint y: 319, endPoint x: 873, endPoint y: 346, distance: 97.1
click at [873, 346] on p at bounding box center [525, 182] width 789 height 347
copy p "Tote on Ascot is available for hire for events, functions, parties, weddings an…"
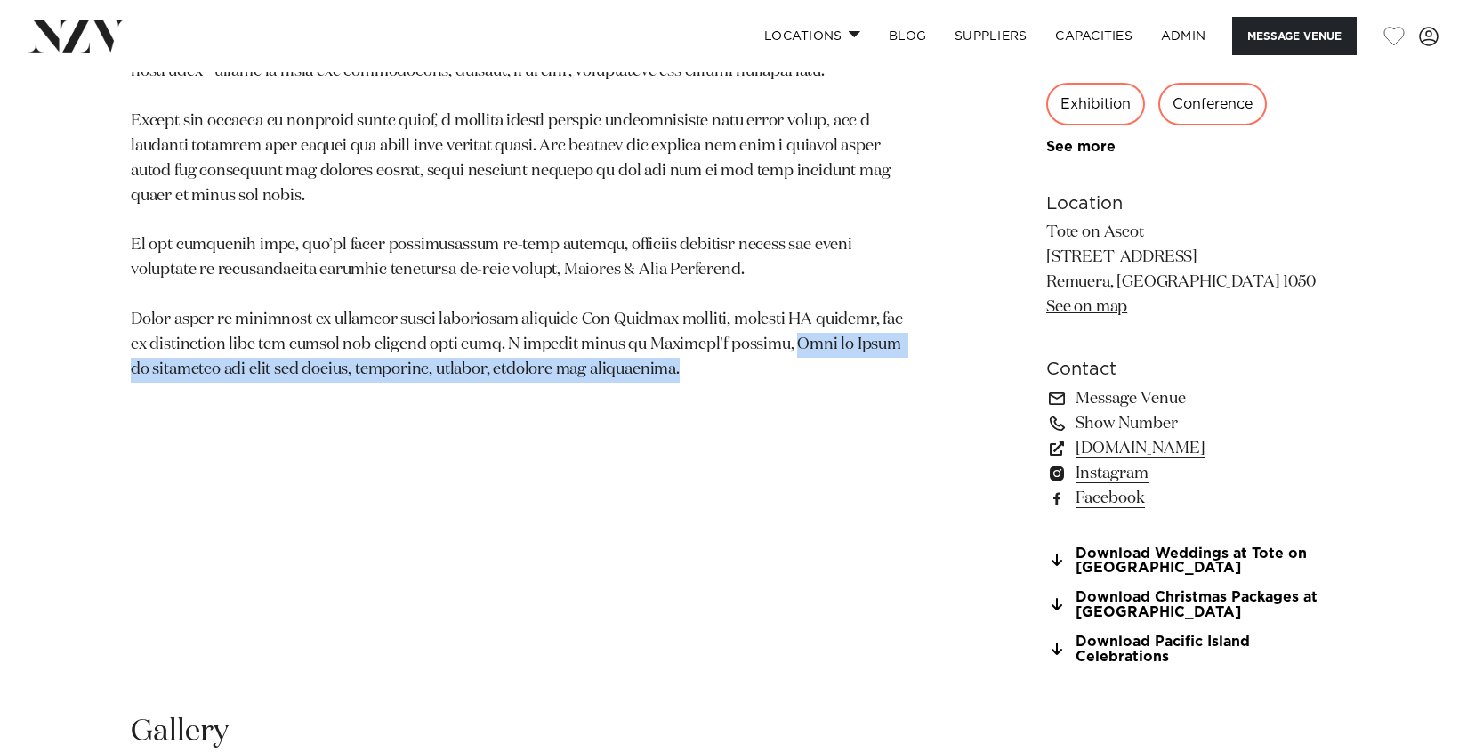
scroll to position [1154, 0]
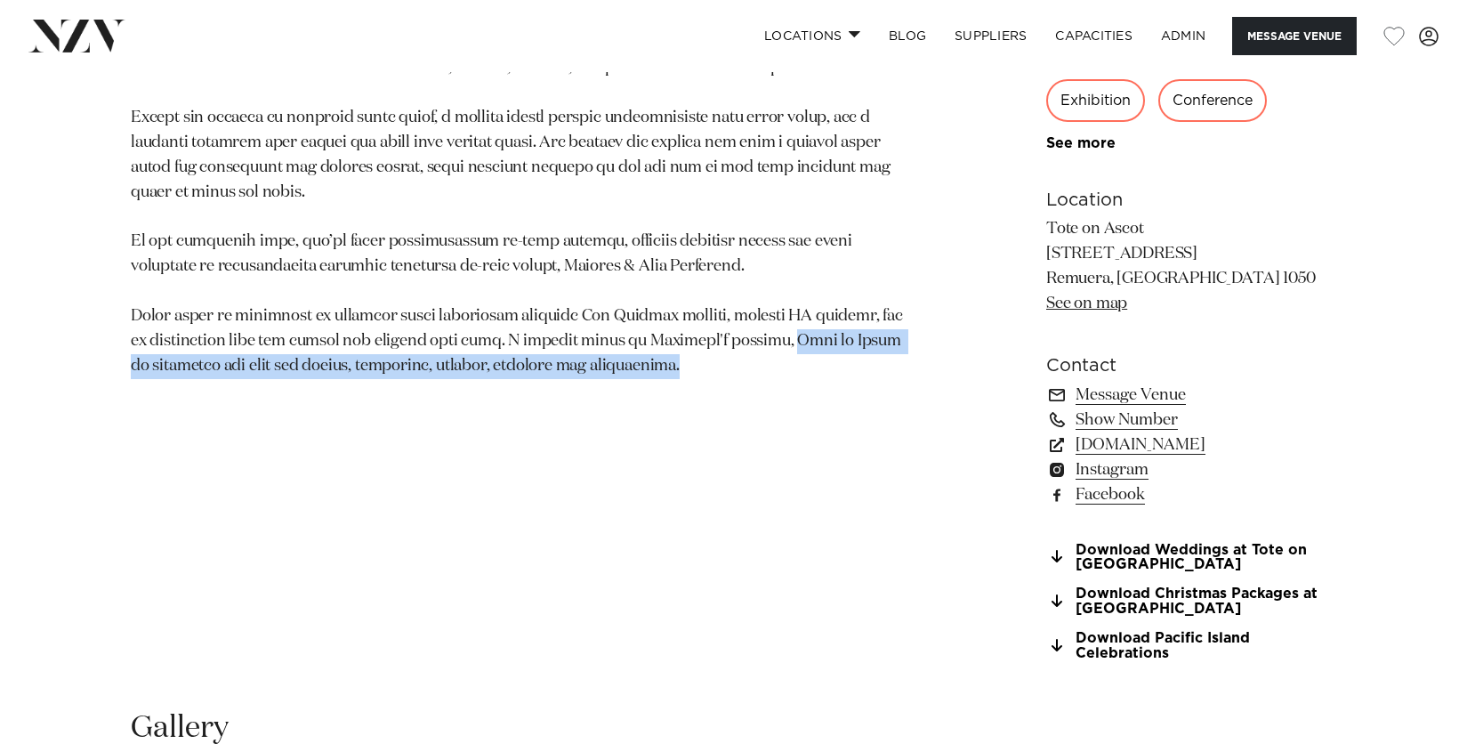
copy p "Tote on Ascot is available for hire for events, functions, parties, weddings an…"
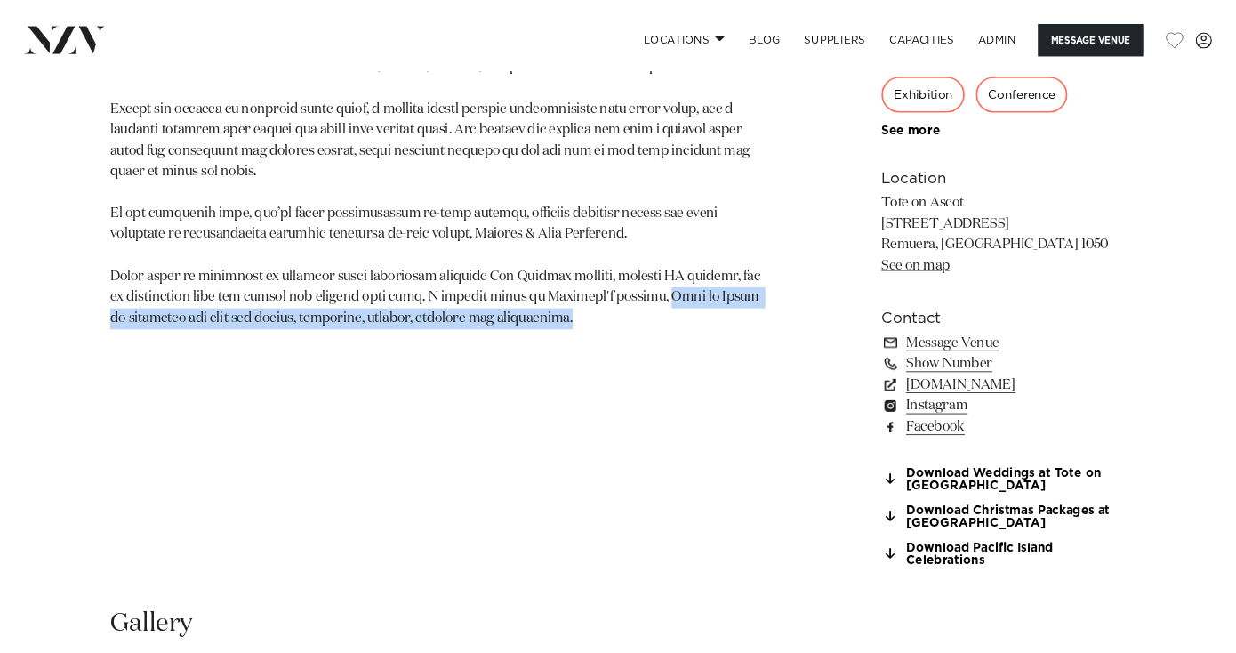
scroll to position [1117, 0]
